Goal: Register for event/course

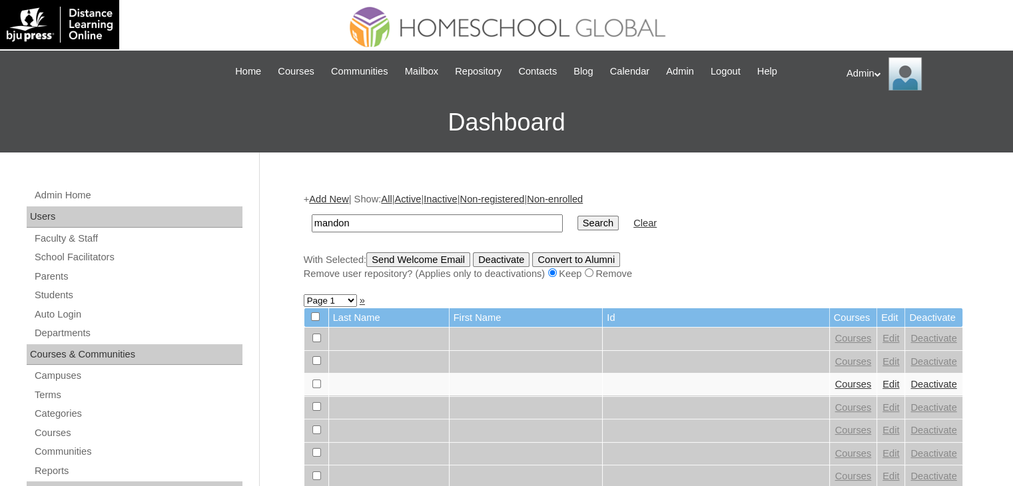
type input "mandon"
click at [577, 224] on input "Search" at bounding box center [597, 223] width 41 height 15
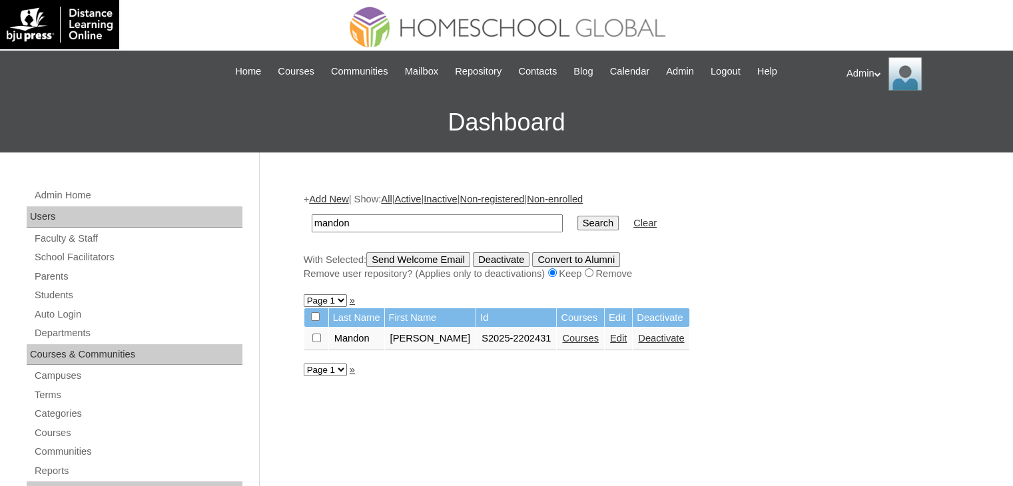
click at [568, 339] on link "Courses" at bounding box center [580, 338] width 37 height 11
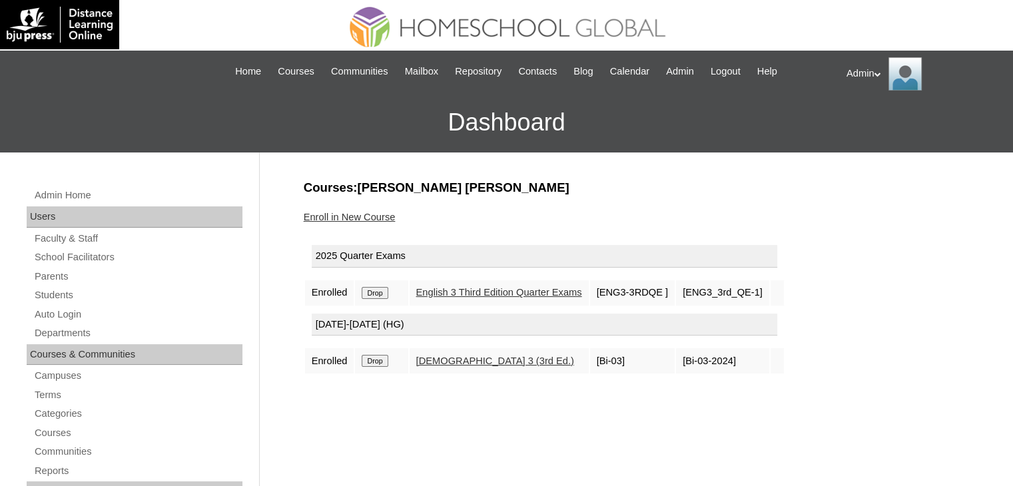
click at [346, 218] on link "Enroll in New Course" at bounding box center [350, 217] width 92 height 11
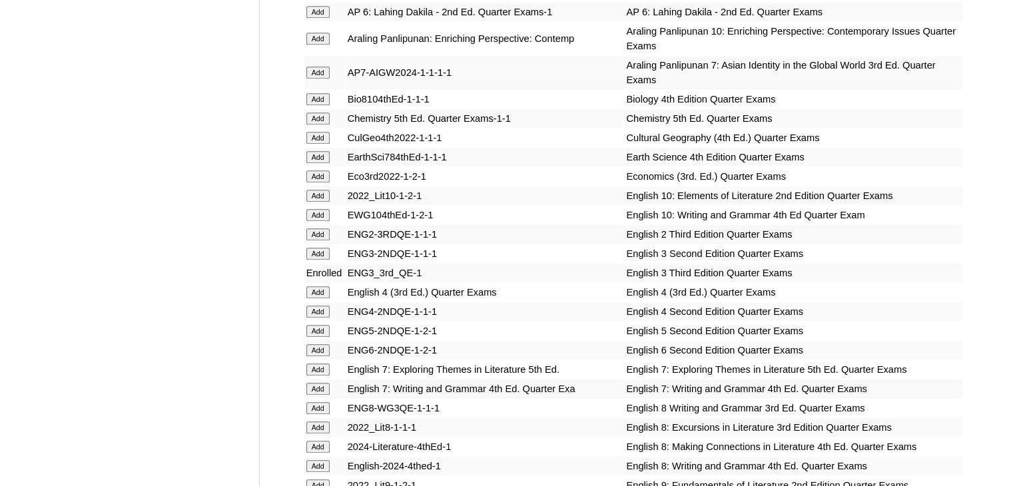
scroll to position [3904, 0]
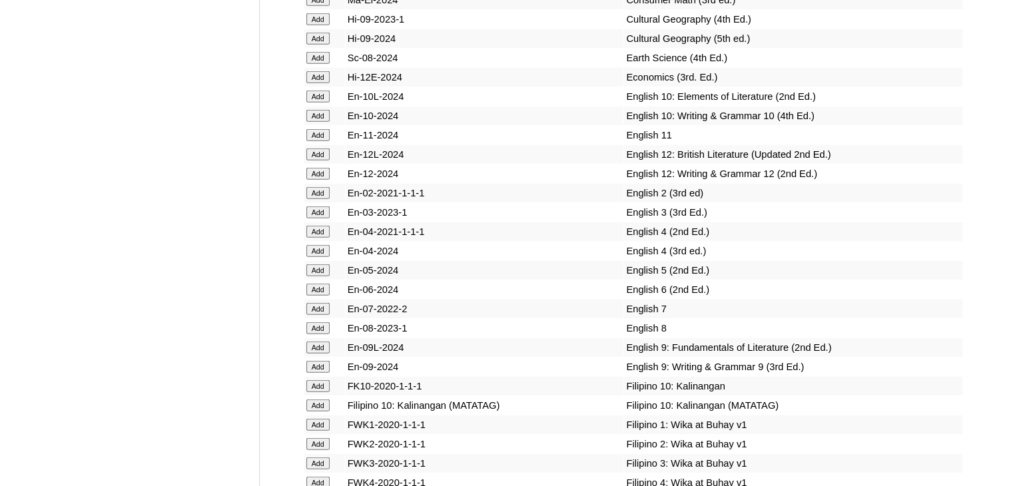
click at [319, 218] on input "Add" at bounding box center [317, 212] width 23 height 12
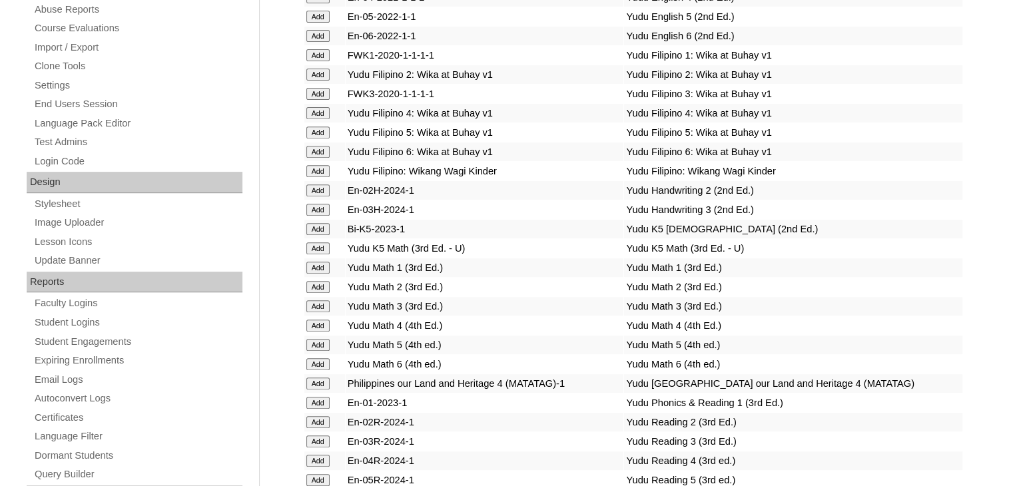
scroll to position [2237, 0]
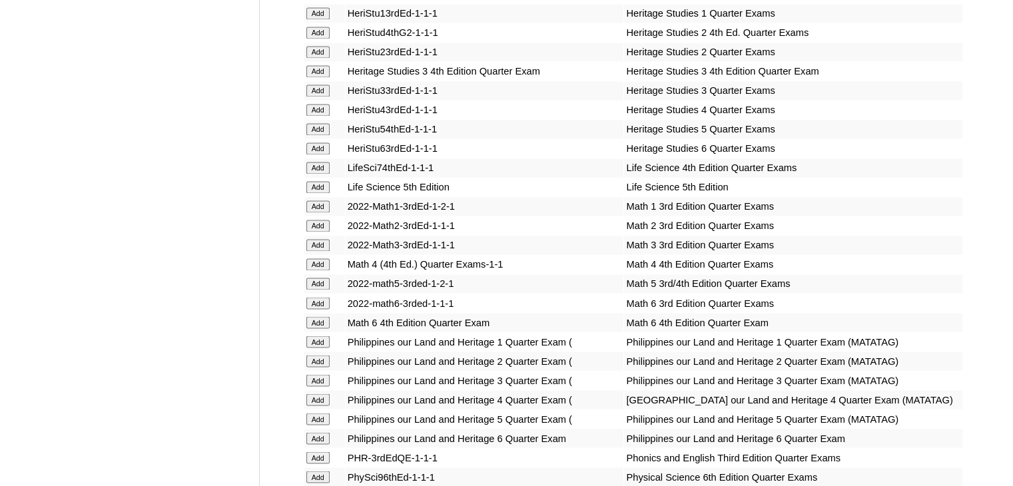
click at [312, 246] on input "Add" at bounding box center [317, 245] width 23 height 12
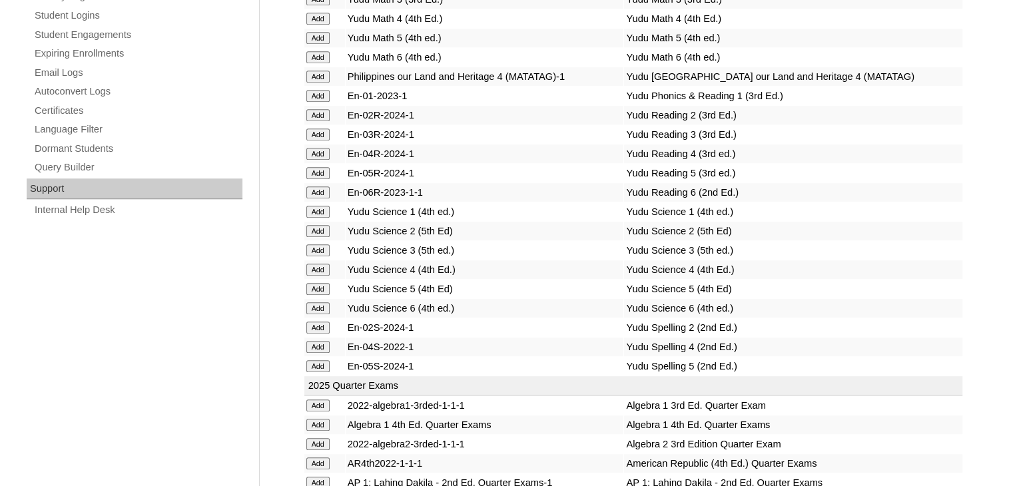
scroll to position [2637, 0]
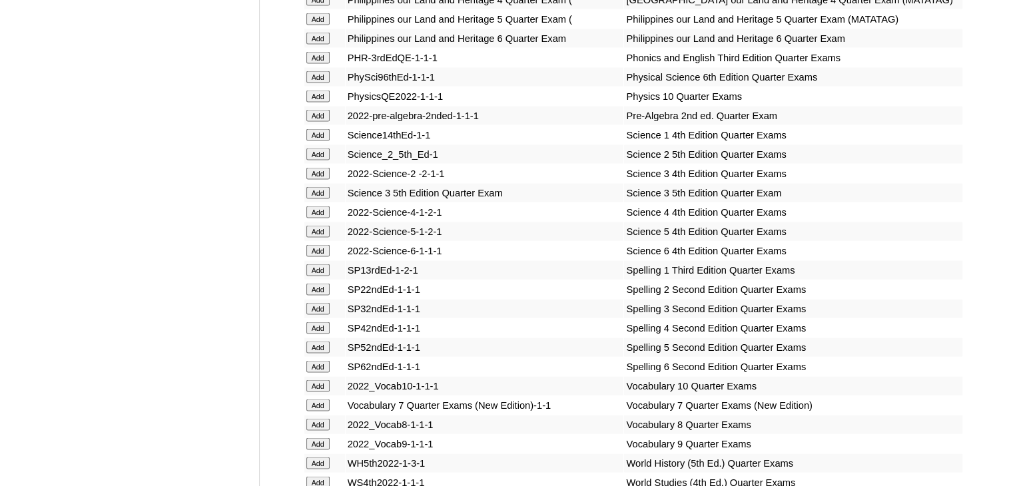
click at [317, 199] on input "Add" at bounding box center [317, 193] width 23 height 12
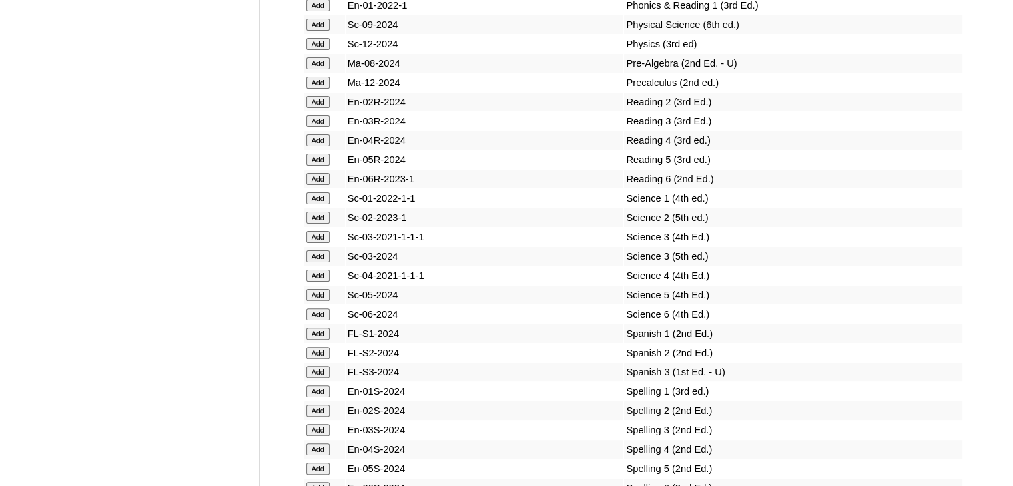
click at [318, 261] on input "Add" at bounding box center [317, 256] width 23 height 12
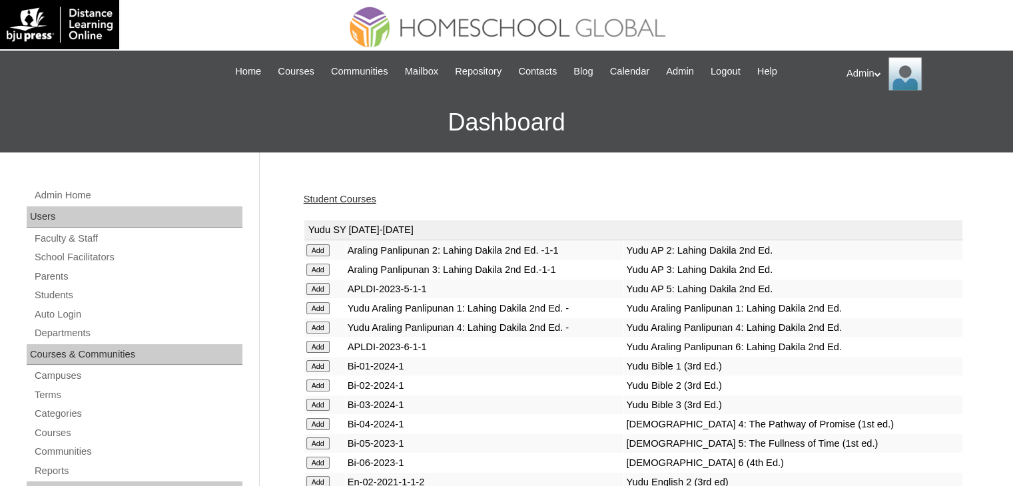
click at [347, 196] on link "Student Courses" at bounding box center [340, 199] width 73 height 11
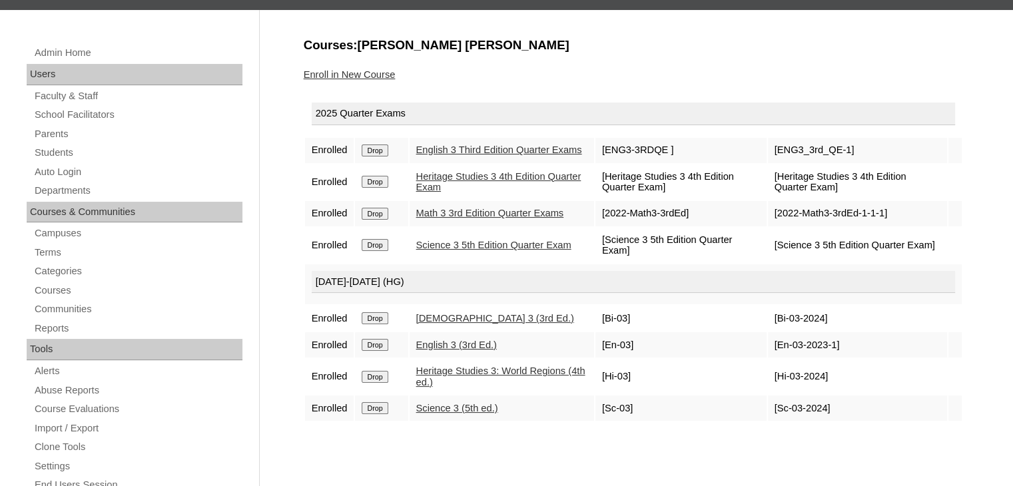
scroll to position [144, 0]
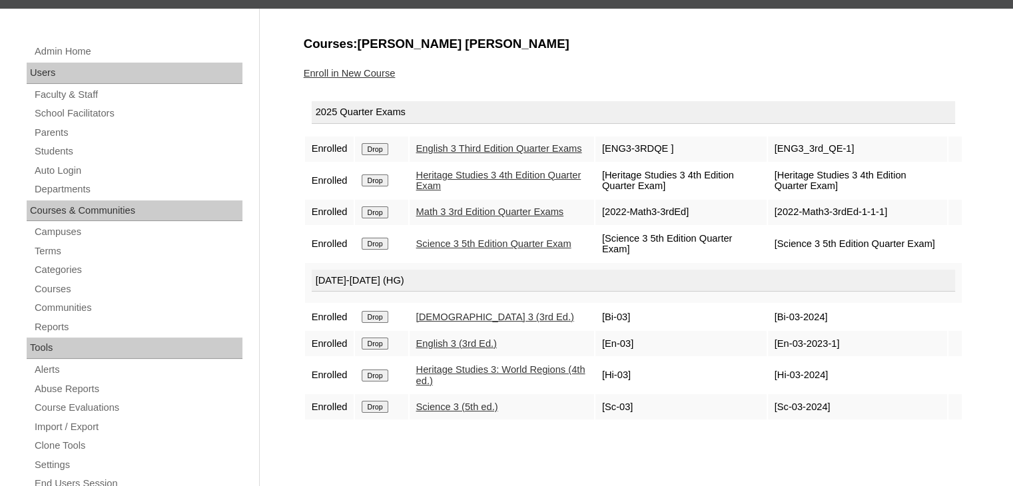
click at [383, 77] on link "Enroll in New Course" at bounding box center [350, 73] width 92 height 11
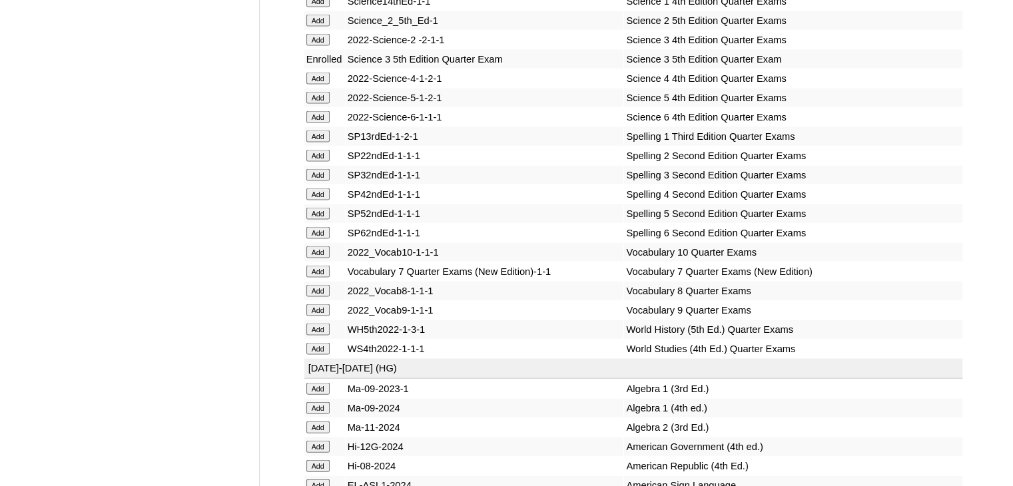
scroll to position [5592, 0]
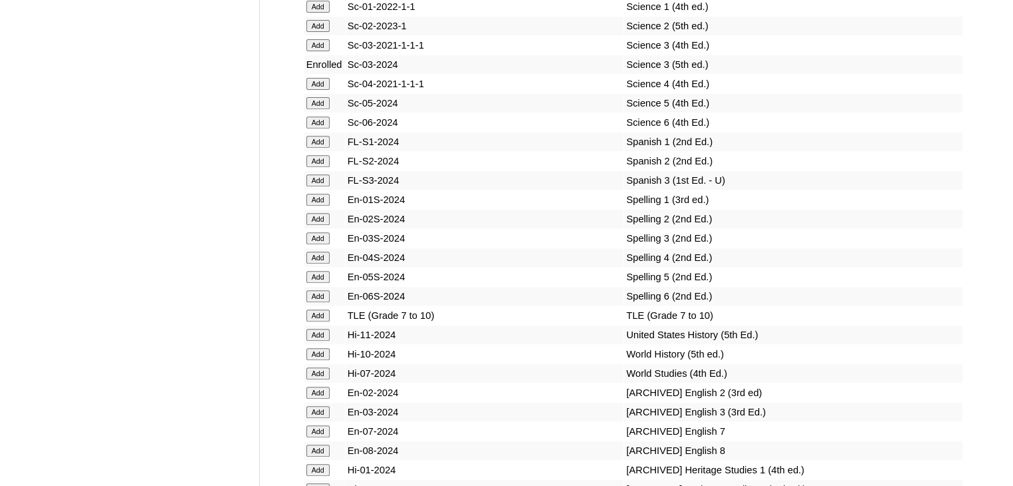
click at [322, 244] on input "Add" at bounding box center [317, 238] width 23 height 12
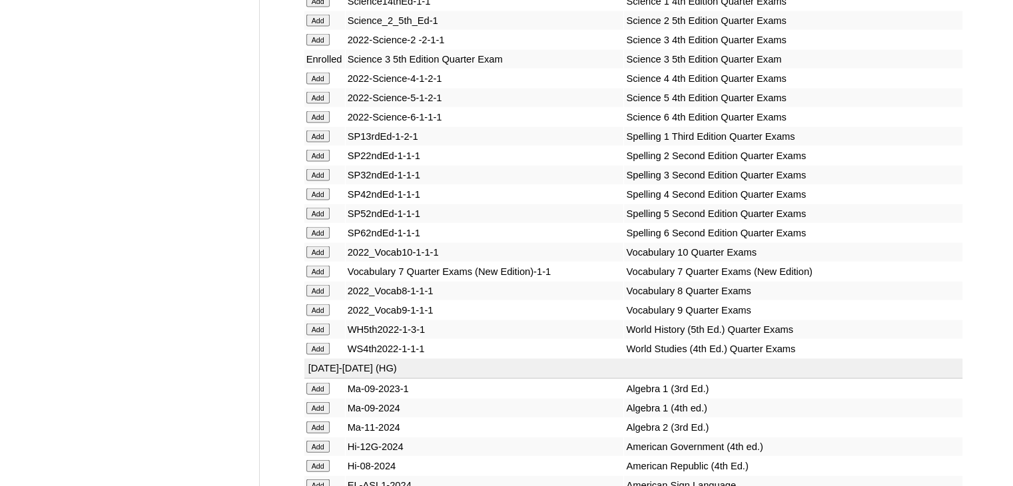
click at [326, 181] on input "Add" at bounding box center [317, 175] width 23 height 12
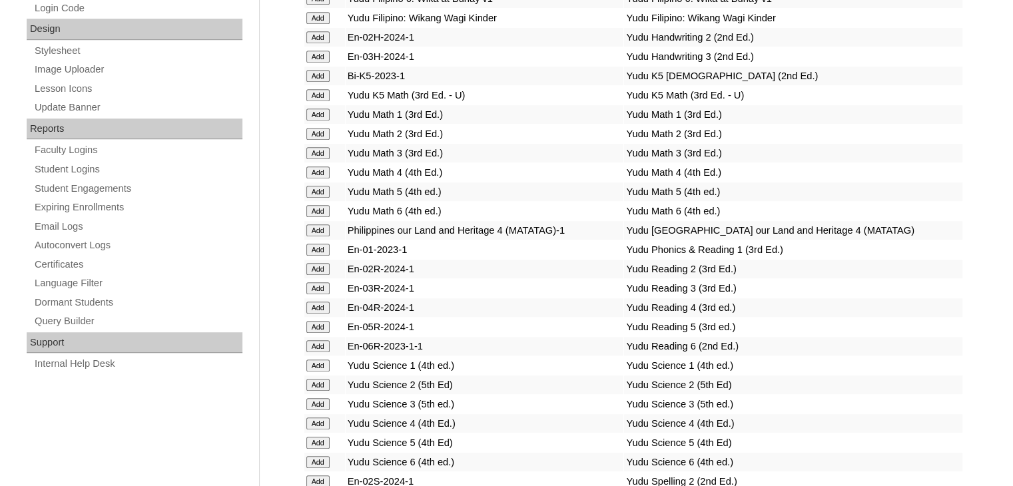
scroll to position [5285, 0]
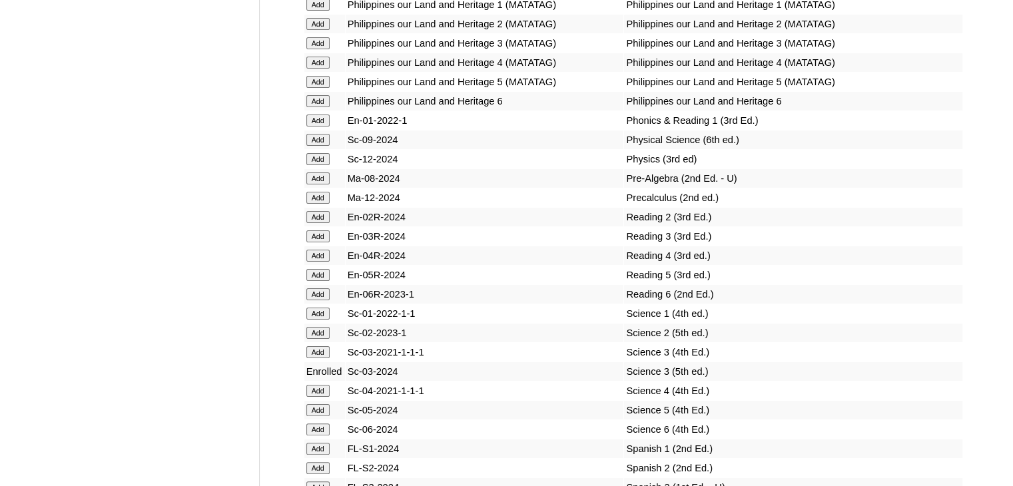
click at [326, 240] on input "Add" at bounding box center [317, 236] width 23 height 12
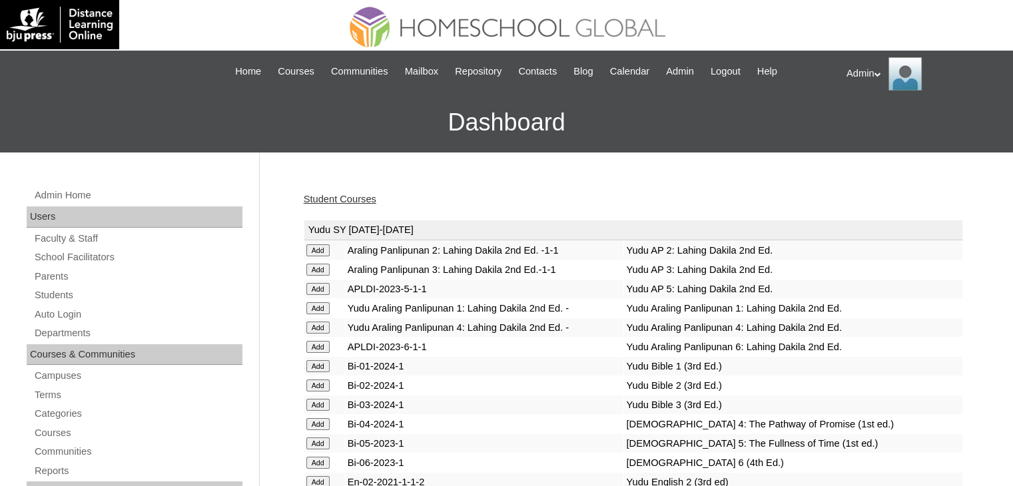
click at [349, 198] on link "Student Courses" at bounding box center [340, 199] width 73 height 11
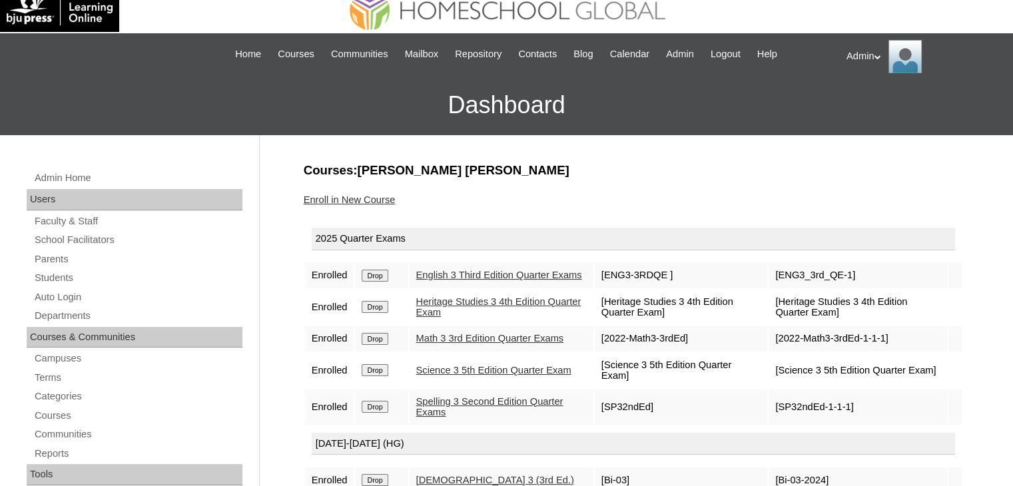
scroll to position [16, 0]
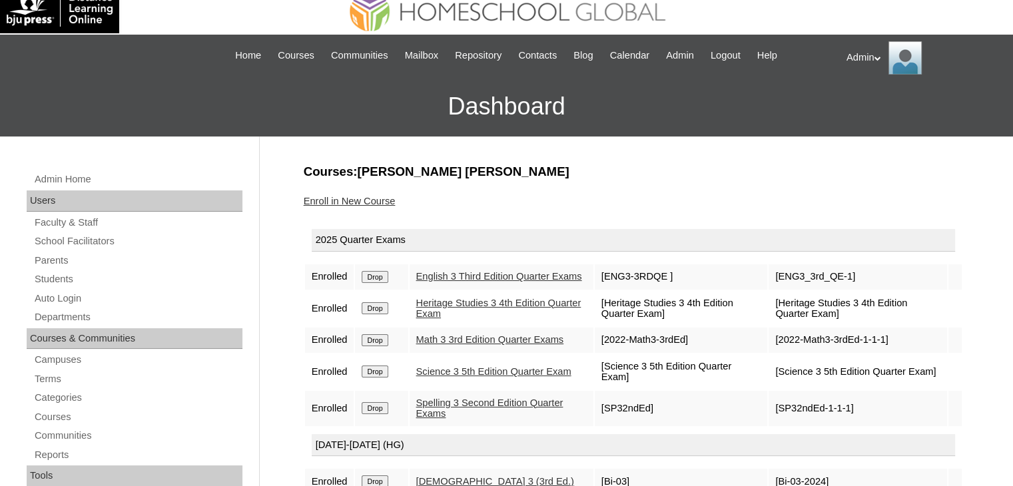
click at [361, 201] on link "Enroll in New Course" at bounding box center [350, 201] width 92 height 11
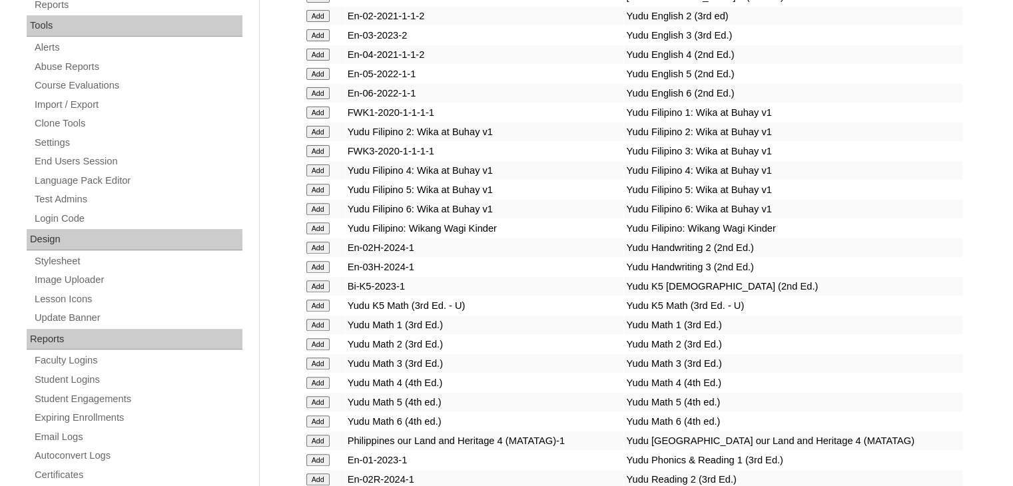
scroll to position [4479, 0]
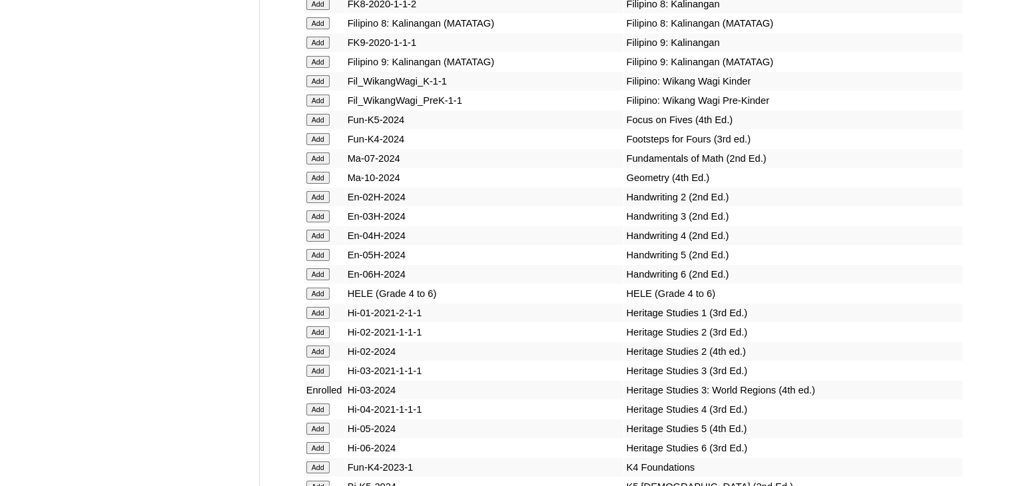
click at [316, 222] on input "Add" at bounding box center [317, 216] width 23 height 12
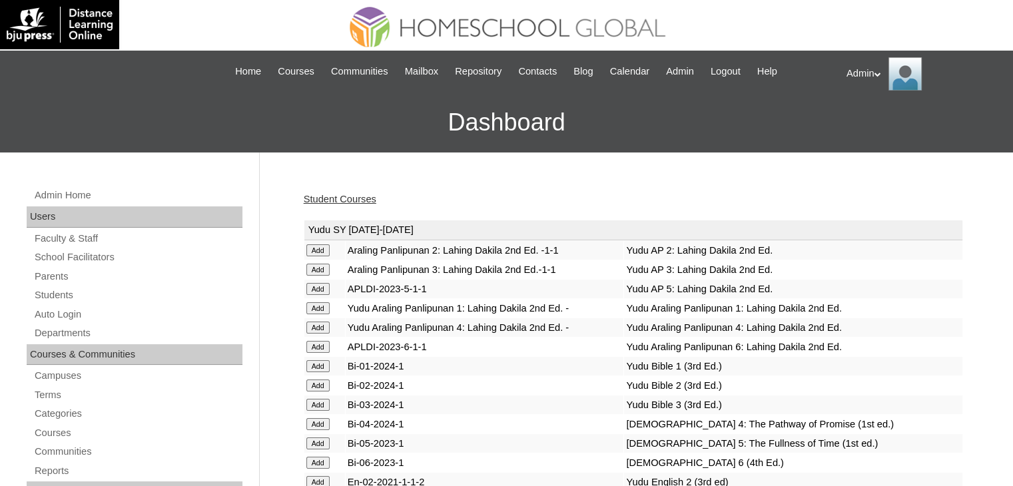
click at [352, 197] on link "Student Courses" at bounding box center [340, 199] width 73 height 11
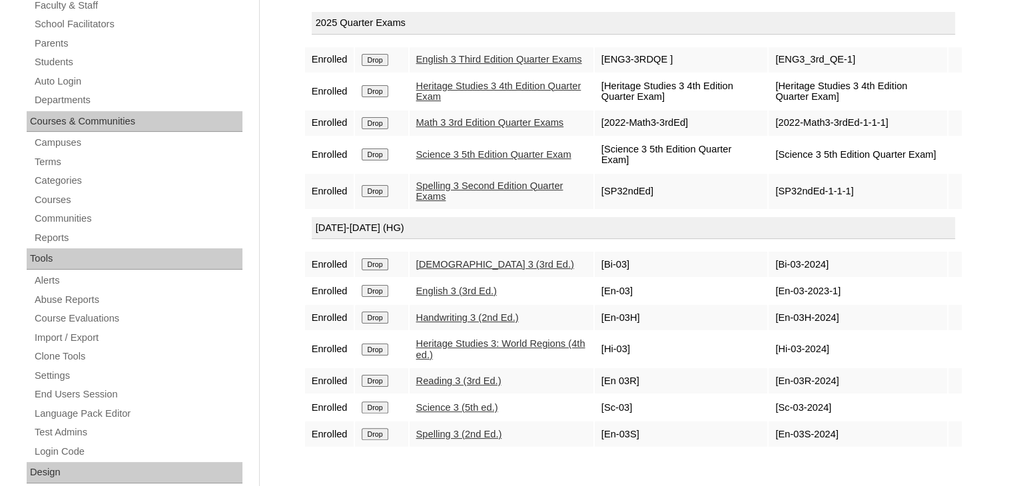
click at [568, 263] on td "[DEMOGRAPHIC_DATA] 3 (3rd Ed.)" at bounding box center [502, 264] width 184 height 25
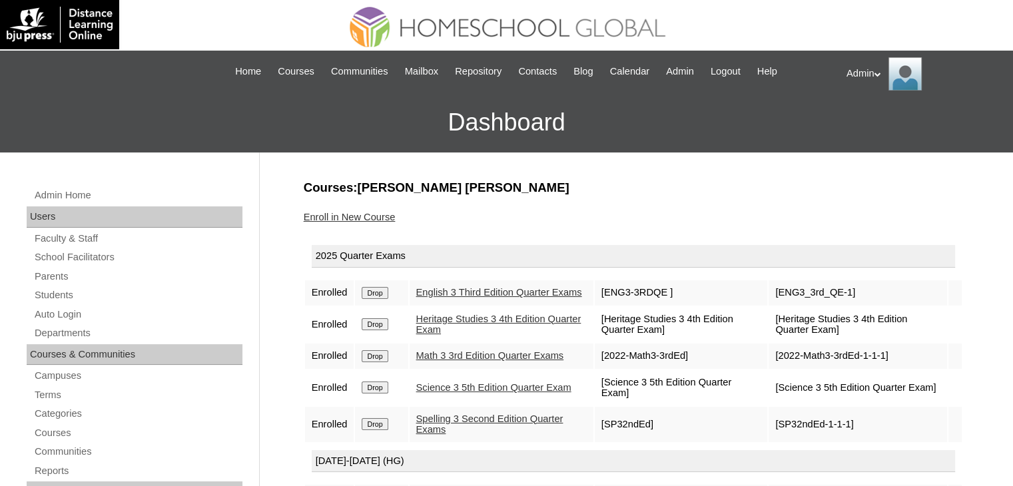
click at [376, 214] on link "Enroll in New Course" at bounding box center [350, 217] width 92 height 11
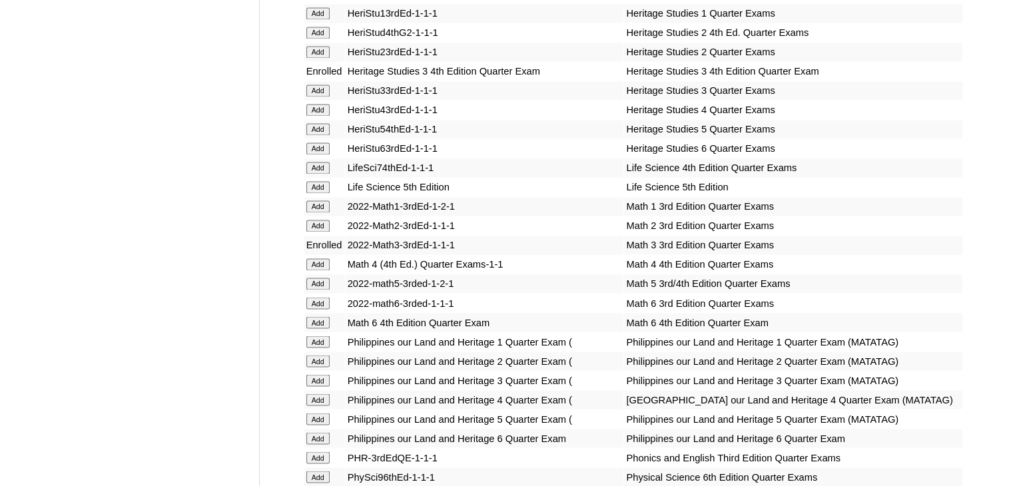
scroll to position [4901, 0]
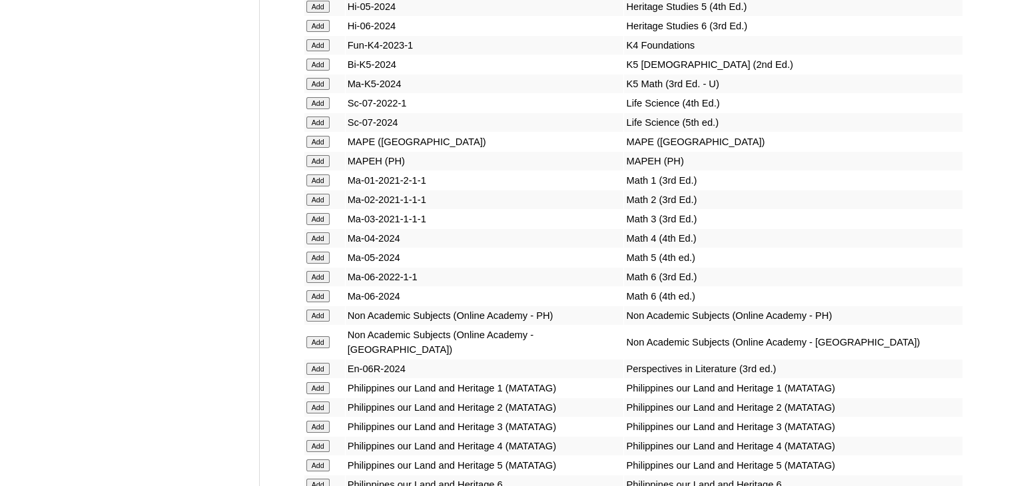
click at [314, 225] on input "Add" at bounding box center [317, 219] width 23 height 12
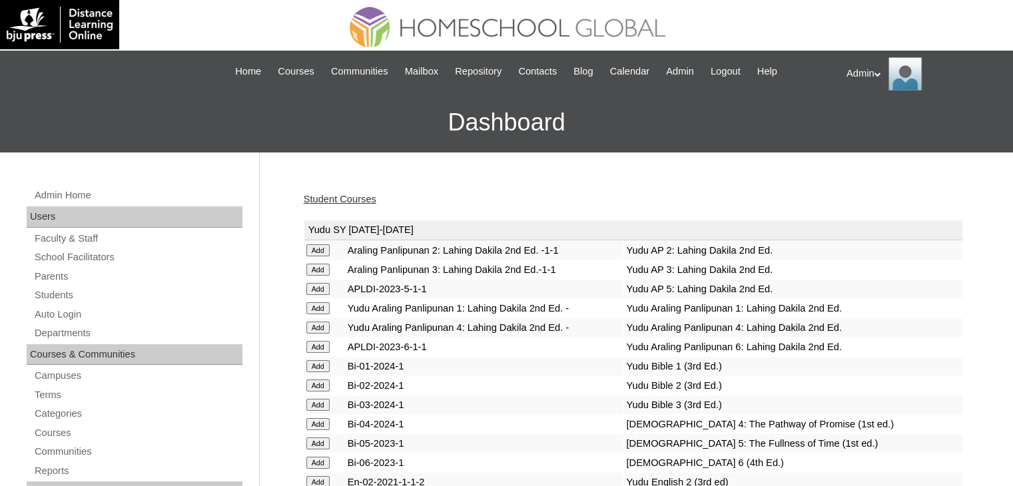
click at [364, 197] on link "Student Courses" at bounding box center [340, 199] width 73 height 11
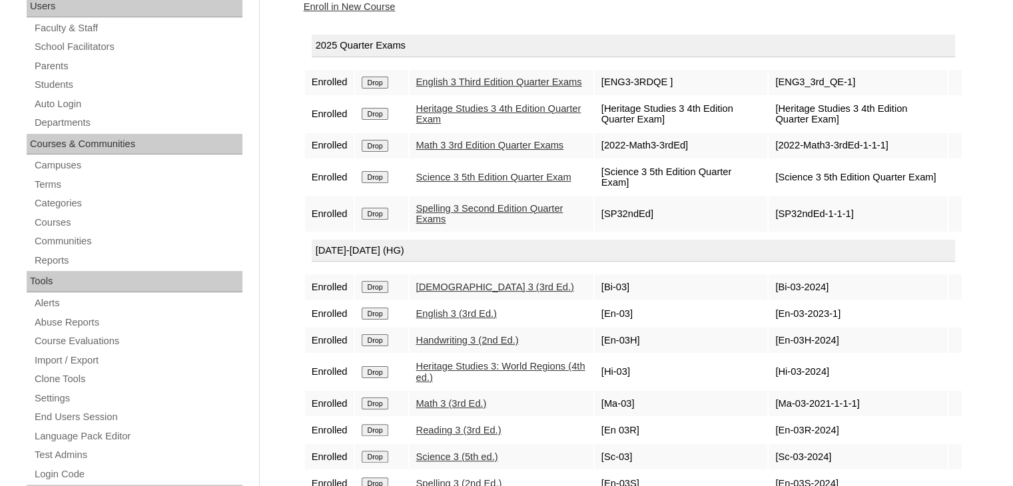
scroll to position [210, 0]
